Goal: Information Seeking & Learning: Learn about a topic

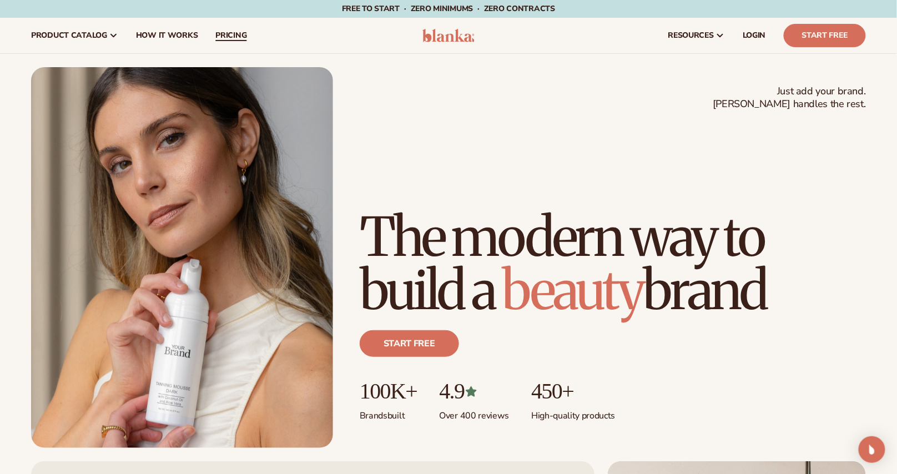
click at [234, 37] on span "pricing" at bounding box center [230, 35] width 31 height 9
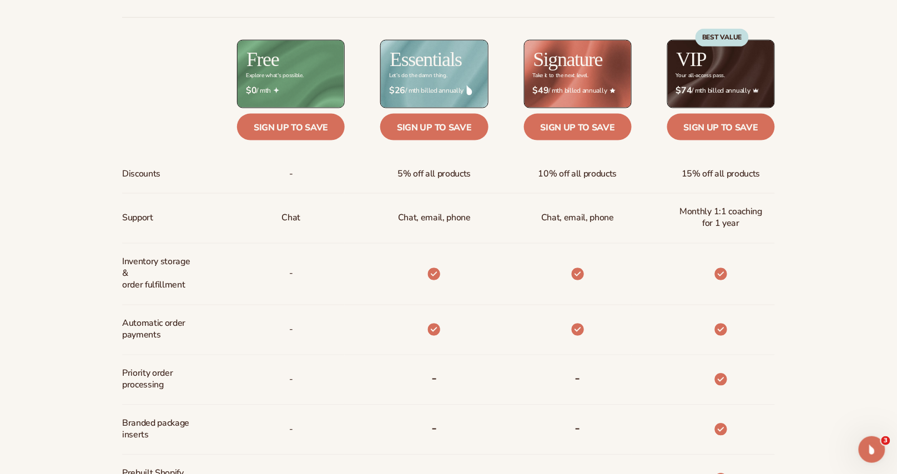
scroll to position [487, 0]
